Goal: Navigation & Orientation: Find specific page/section

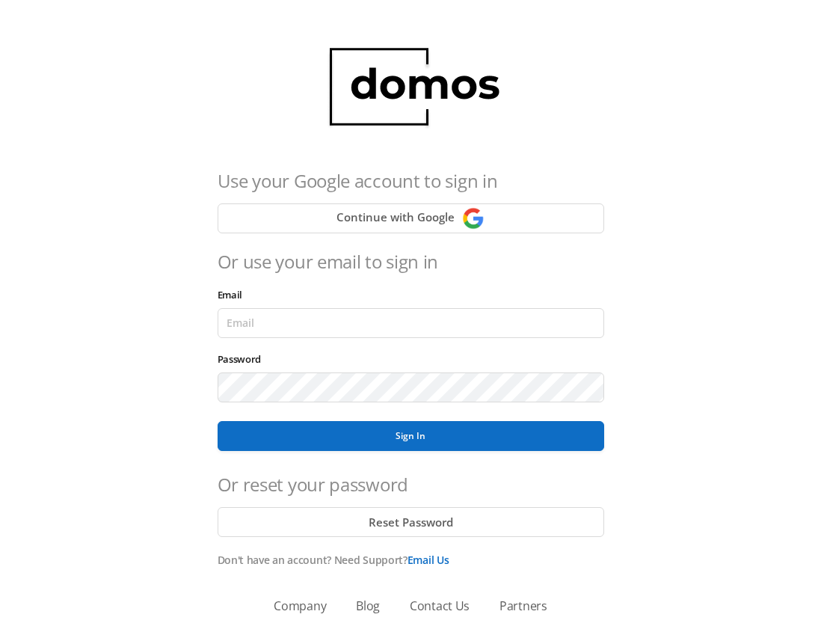
click at [745, 365] on div "Use your Google account to sign in Continue with Google Or use your email to si…" at bounding box center [410, 304] width 809 height 566
click at [259, 318] on input "Email" at bounding box center [410, 323] width 386 height 30
paste input "[EMAIL_ADDRESS][DOMAIN_NAME]"
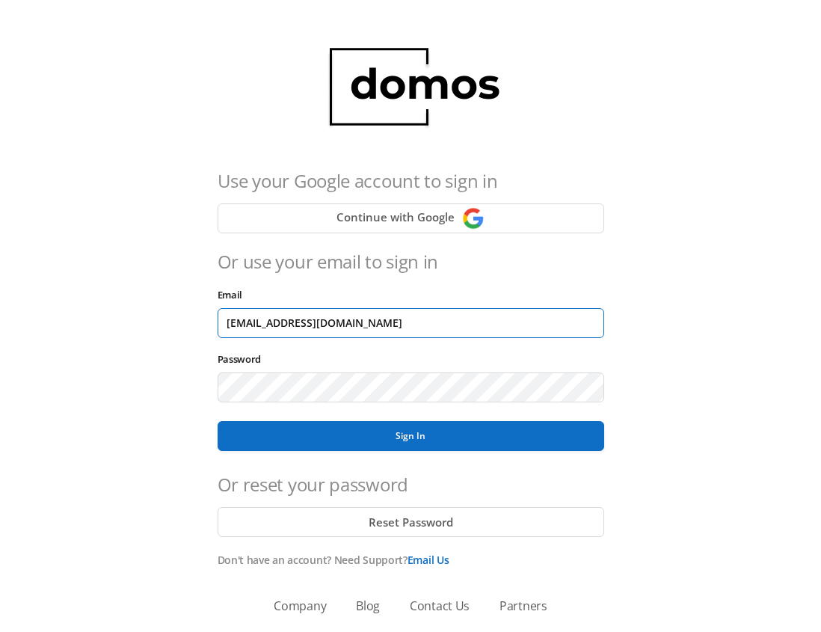
type input "[EMAIL_ADDRESS][DOMAIN_NAME]"
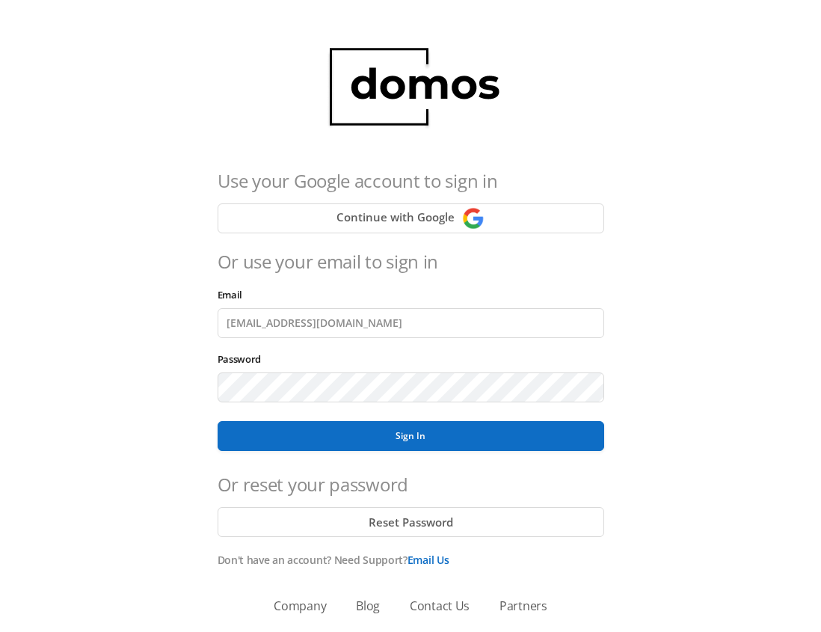
click at [682, 432] on div "Use your Google account to sign in Continue with Google Or use your email to si…" at bounding box center [410, 304] width 809 height 566
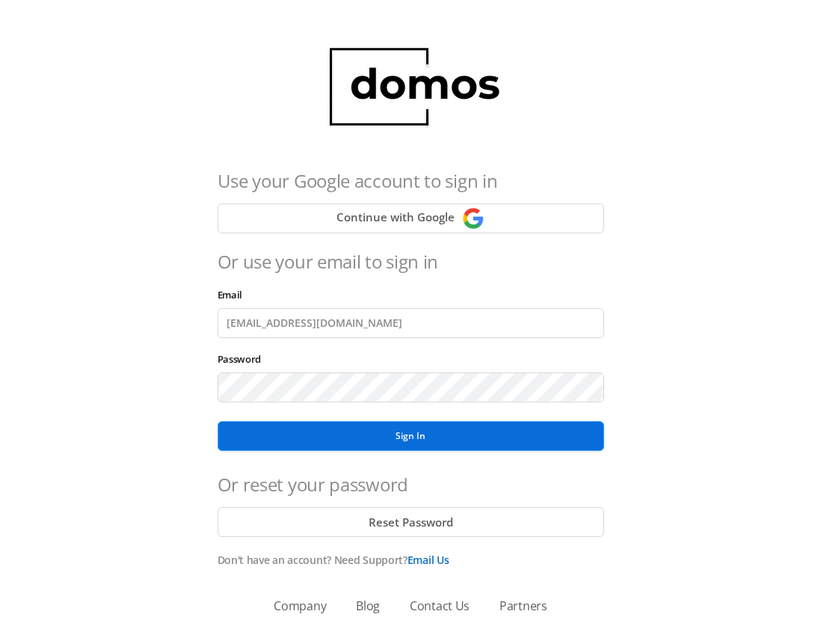
click at [395, 439] on button "Sign In" at bounding box center [410, 436] width 386 height 30
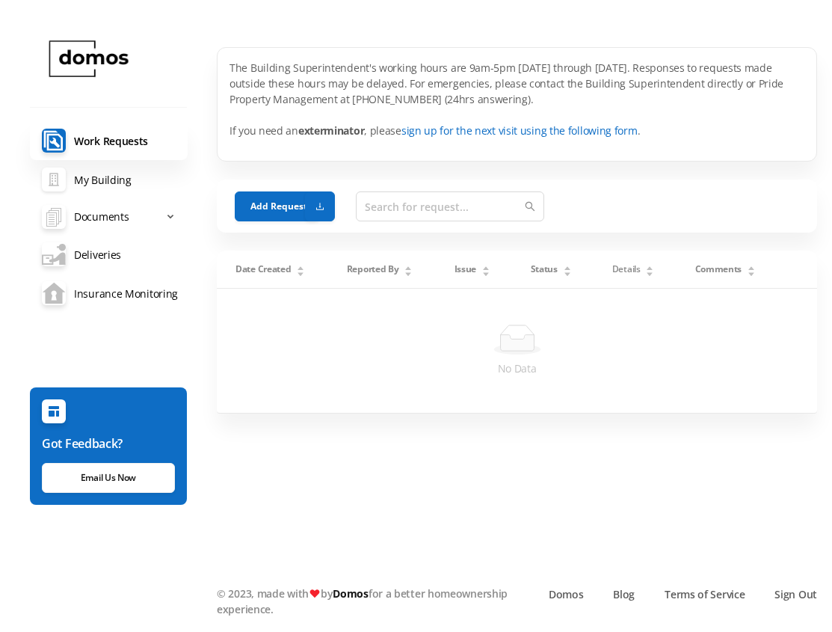
click at [99, 183] on link "My Building" at bounding box center [109, 179] width 158 height 39
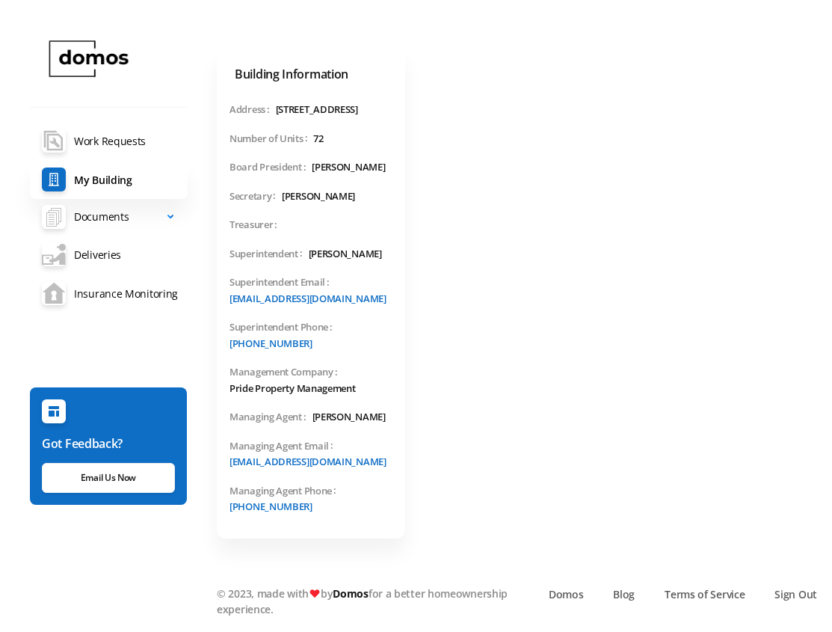
click at [96, 217] on span "Documents" at bounding box center [101, 217] width 55 height 30
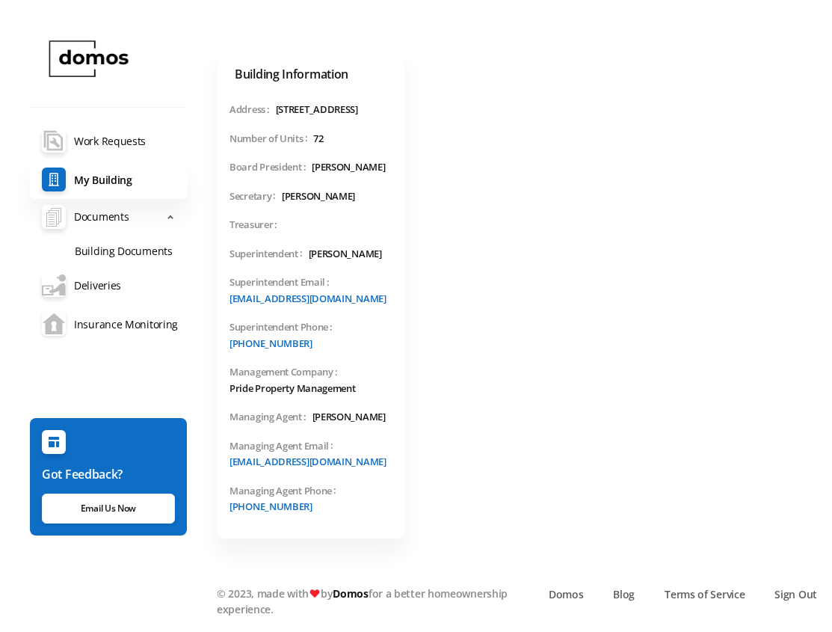
click at [141, 323] on link "Insurance Monitoring" at bounding box center [109, 323] width 158 height 39
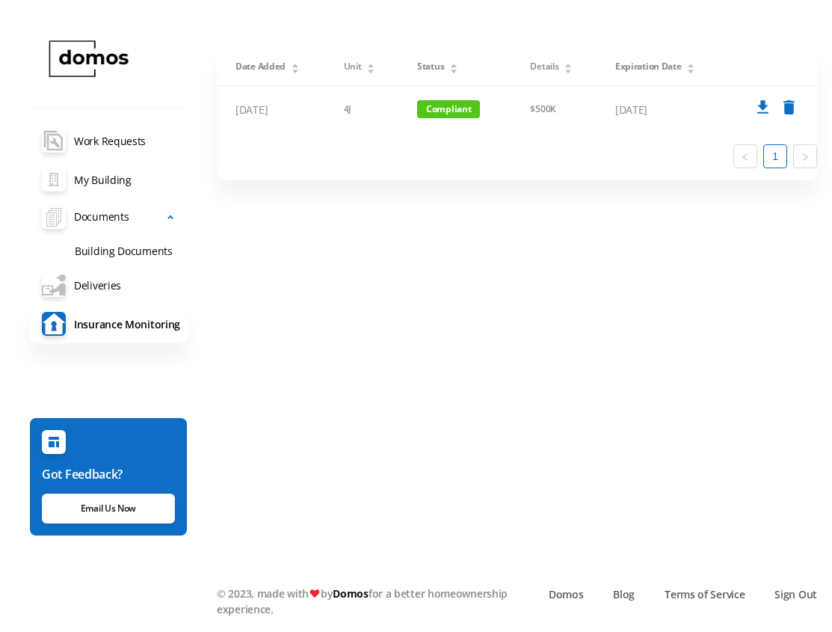
click at [112, 220] on span "Documents" at bounding box center [101, 217] width 55 height 30
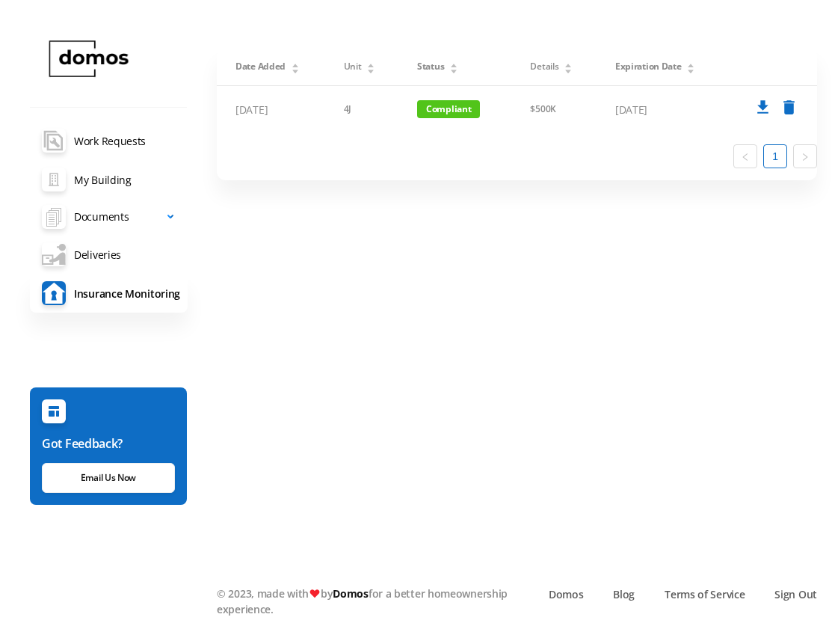
click at [172, 217] on icon at bounding box center [171, 217] width 7 height 0
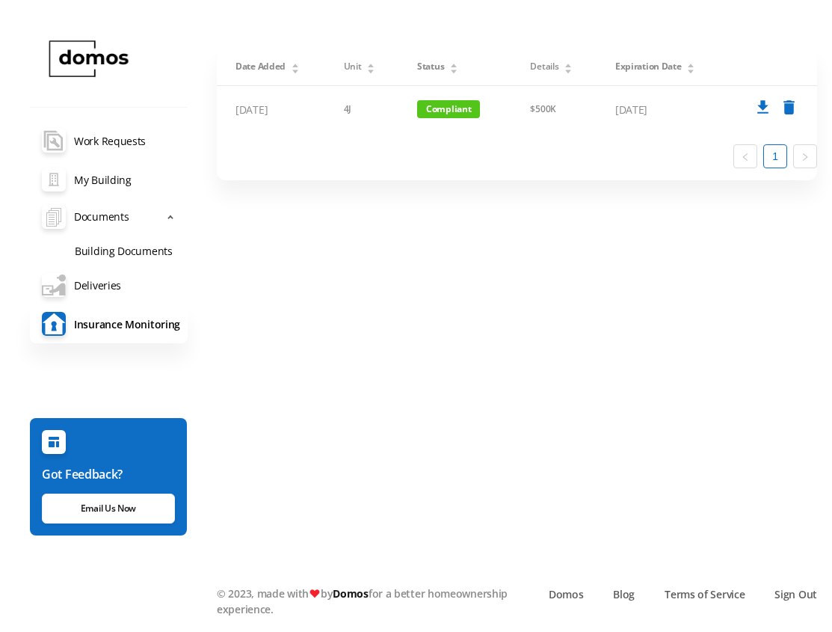
click at [156, 251] on link "Building Documents" at bounding box center [125, 250] width 125 height 31
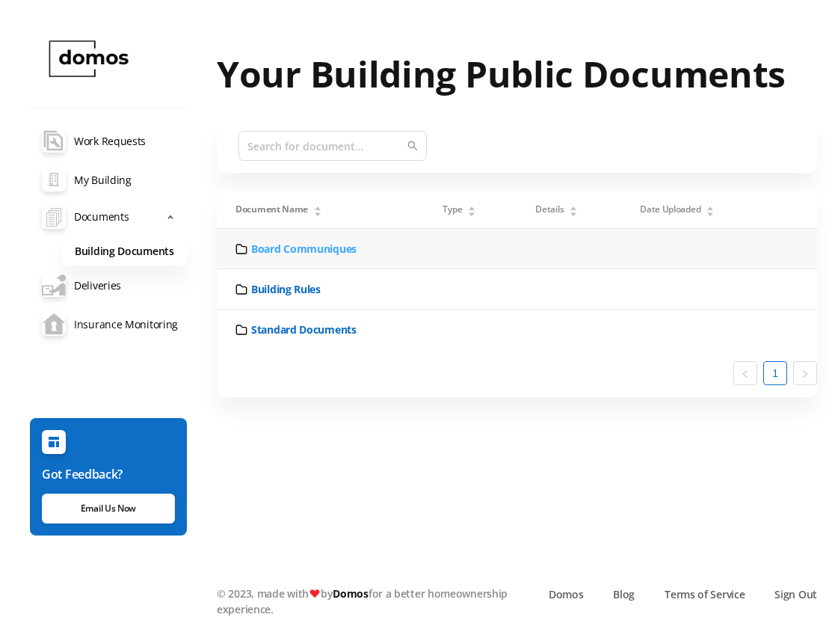
click at [324, 249] on link "Board Communiques" at bounding box center [303, 249] width 105 height 16
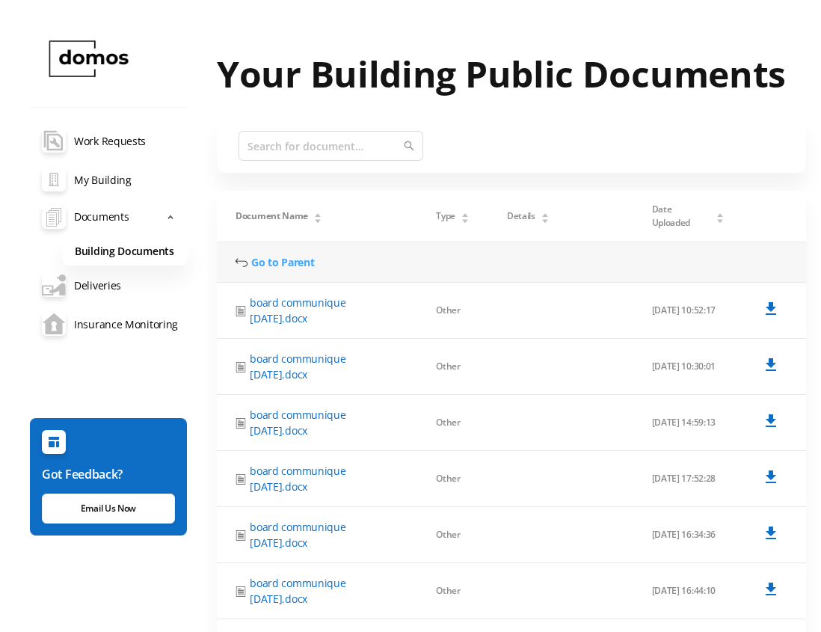
click at [279, 262] on link "Go to Parent" at bounding box center [282, 262] width 63 height 16
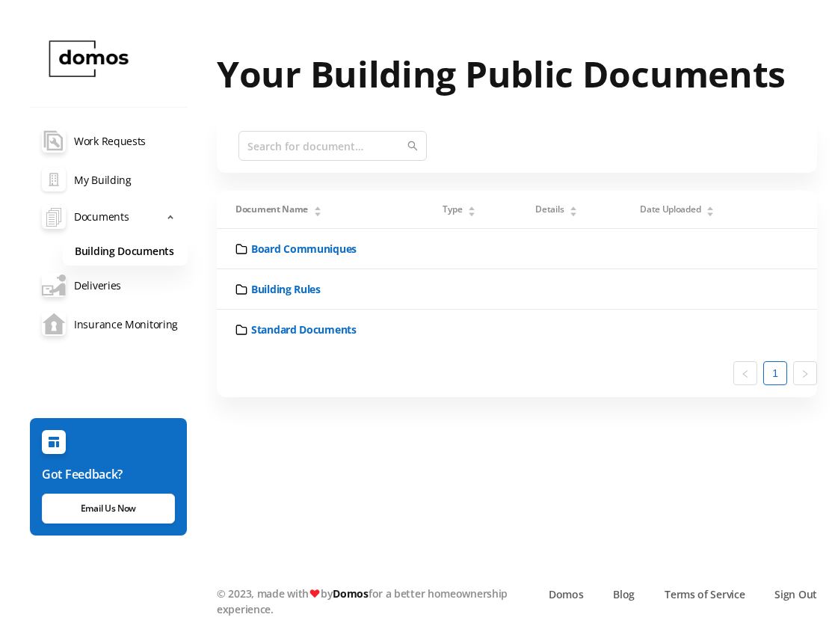
click at [98, 182] on link "My Building" at bounding box center [109, 179] width 158 height 39
